Goal: Task Accomplishment & Management: Complete application form

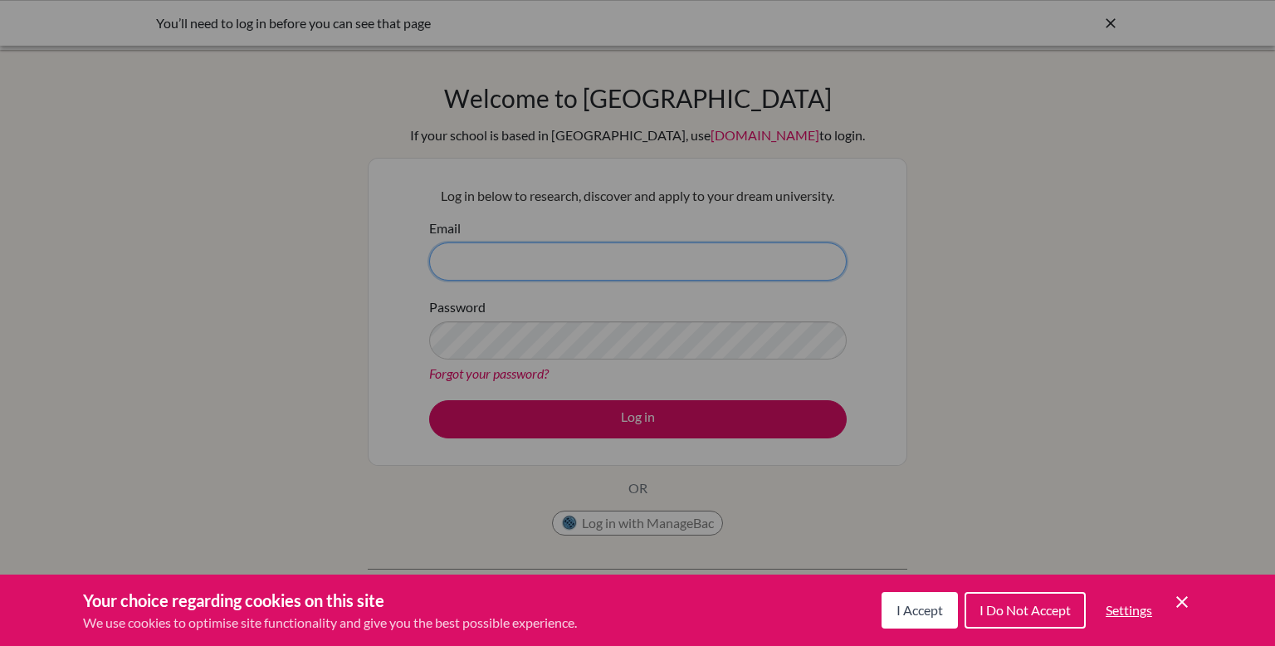
type input "michael@inventureacademy.com"
click at [683, 418] on div "Cookie Preferences" at bounding box center [637, 323] width 1275 height 646
click at [939, 617] on span "I Accept" at bounding box center [919, 610] width 46 height 16
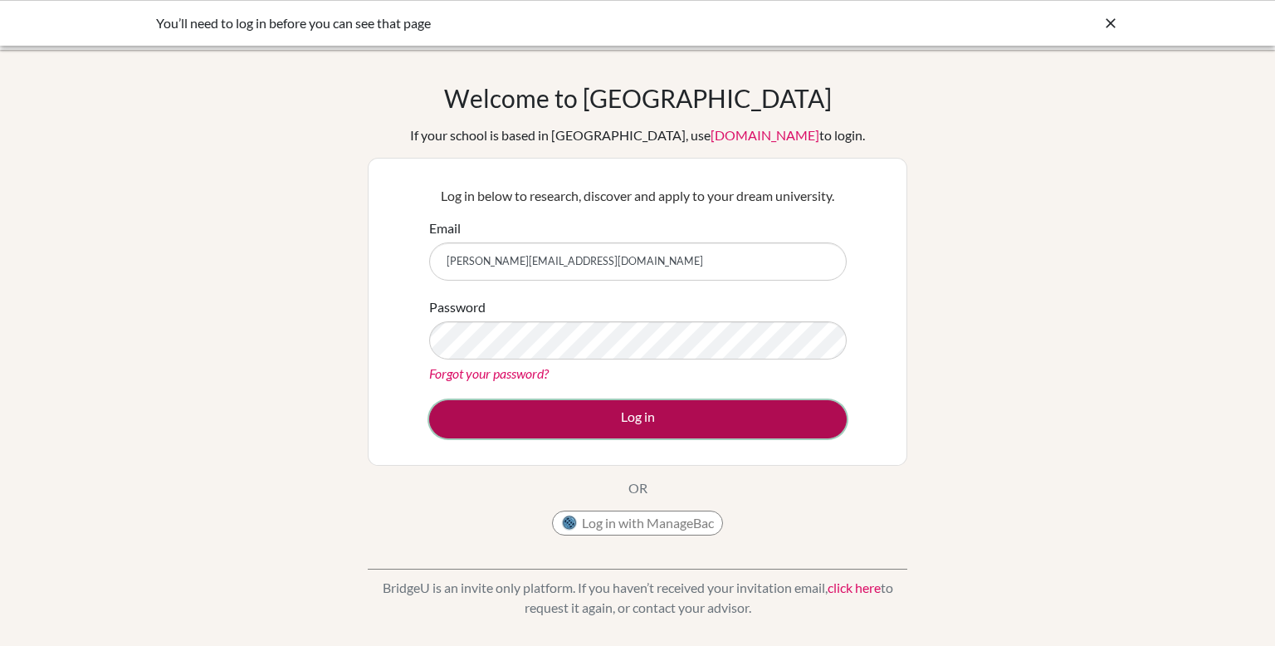
click at [738, 406] on button "Log in" at bounding box center [637, 419] width 417 height 38
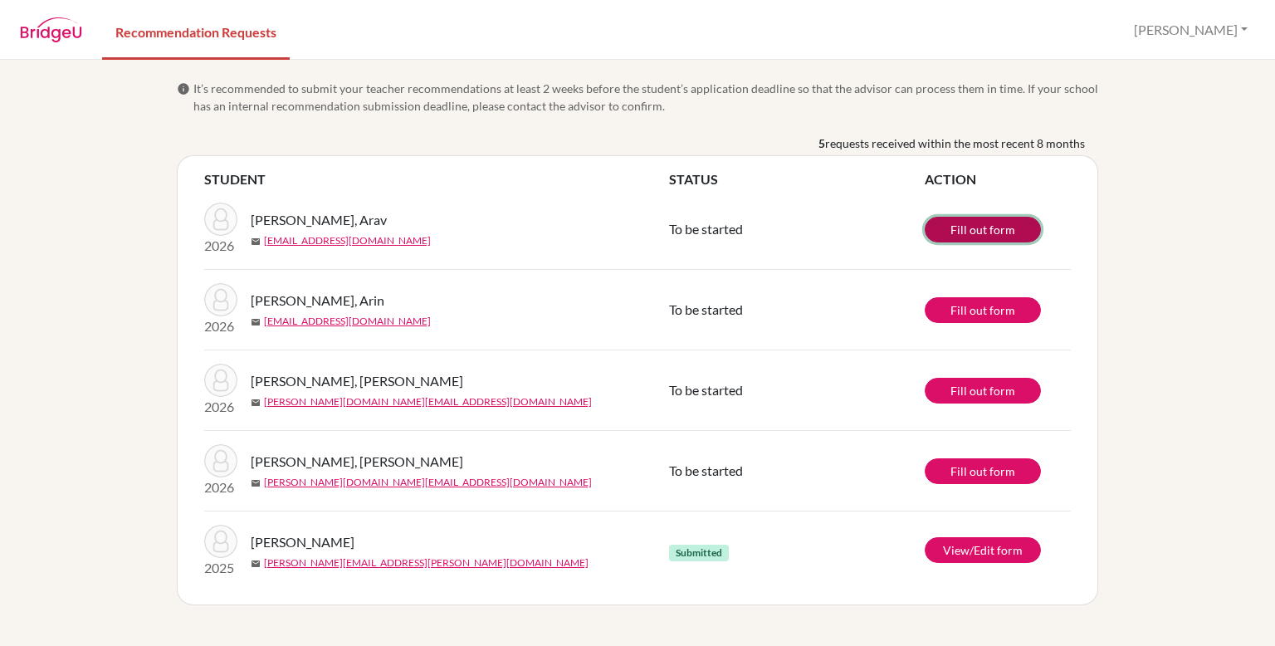
click at [976, 227] on link "Fill out form" at bounding box center [983, 230] width 116 height 26
click at [969, 237] on link "Fill out form" at bounding box center [983, 230] width 116 height 26
